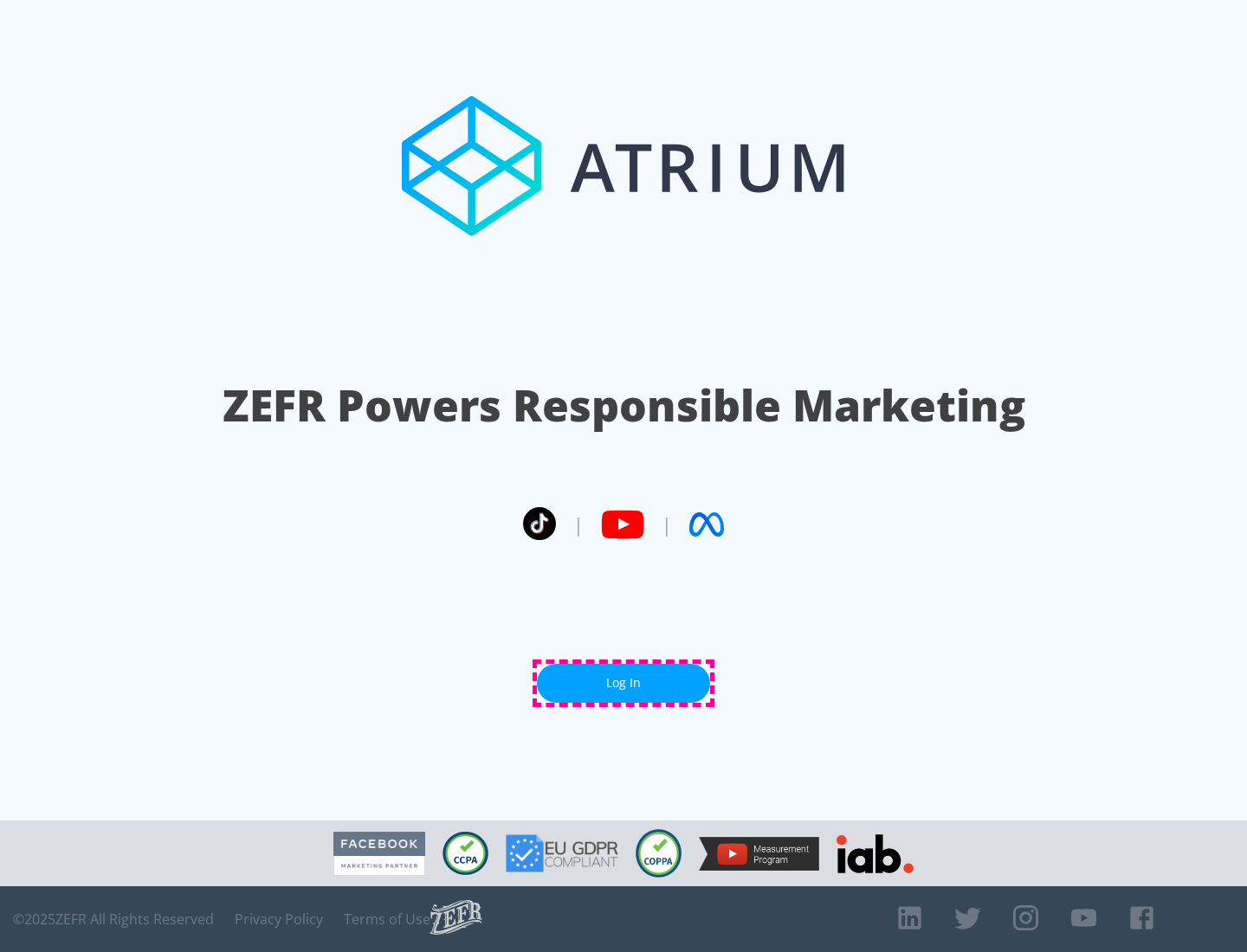
click at [624, 683] on link "Log In" at bounding box center [624, 684] width 173 height 39
